Goal: Navigation & Orientation: Understand site structure

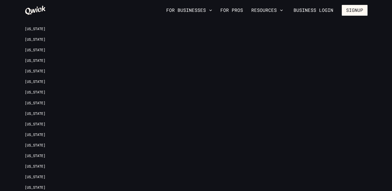
scroll to position [1212, 0]
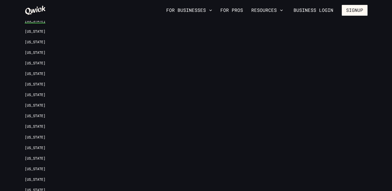
click at [38, 23] on link "[US_STATE]" at bounding box center [35, 21] width 21 height 5
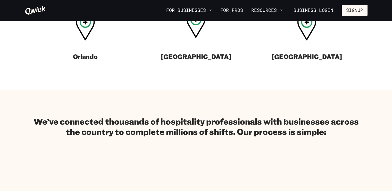
scroll to position [275, 0]
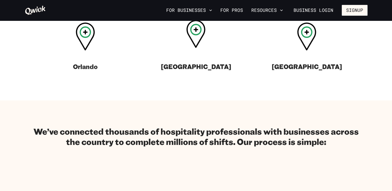
click at [197, 48] on icon at bounding box center [195, 34] width 19 height 28
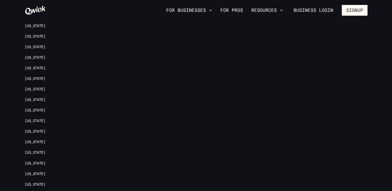
scroll to position [986, 0]
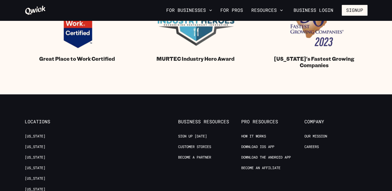
scroll to position [481, 0]
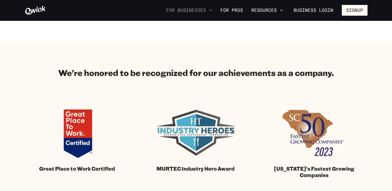
click at [164, 10] on button "For Businesses" at bounding box center [189, 10] width 50 height 9
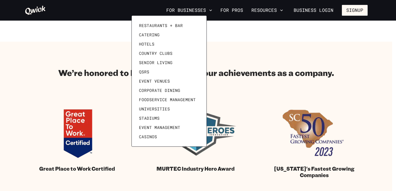
click at [375, 51] on div at bounding box center [198, 95] width 396 height 191
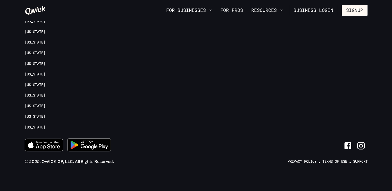
scroll to position [923, 0]
click at [53, 162] on span "© 2025. QWICK GP, LLC. All Rights Reserved." at bounding box center [69, 161] width 89 height 5
drag, startPoint x: 53, startPoint y: 162, endPoint x: 75, endPoint y: 160, distance: 22.0
click at [75, 160] on span "© 2025. QWICK GP, LLC. All Rights Reserved." at bounding box center [69, 161] width 89 height 5
copy span "QWICK GP, LLC"
